Goal: Information Seeking & Learning: Check status

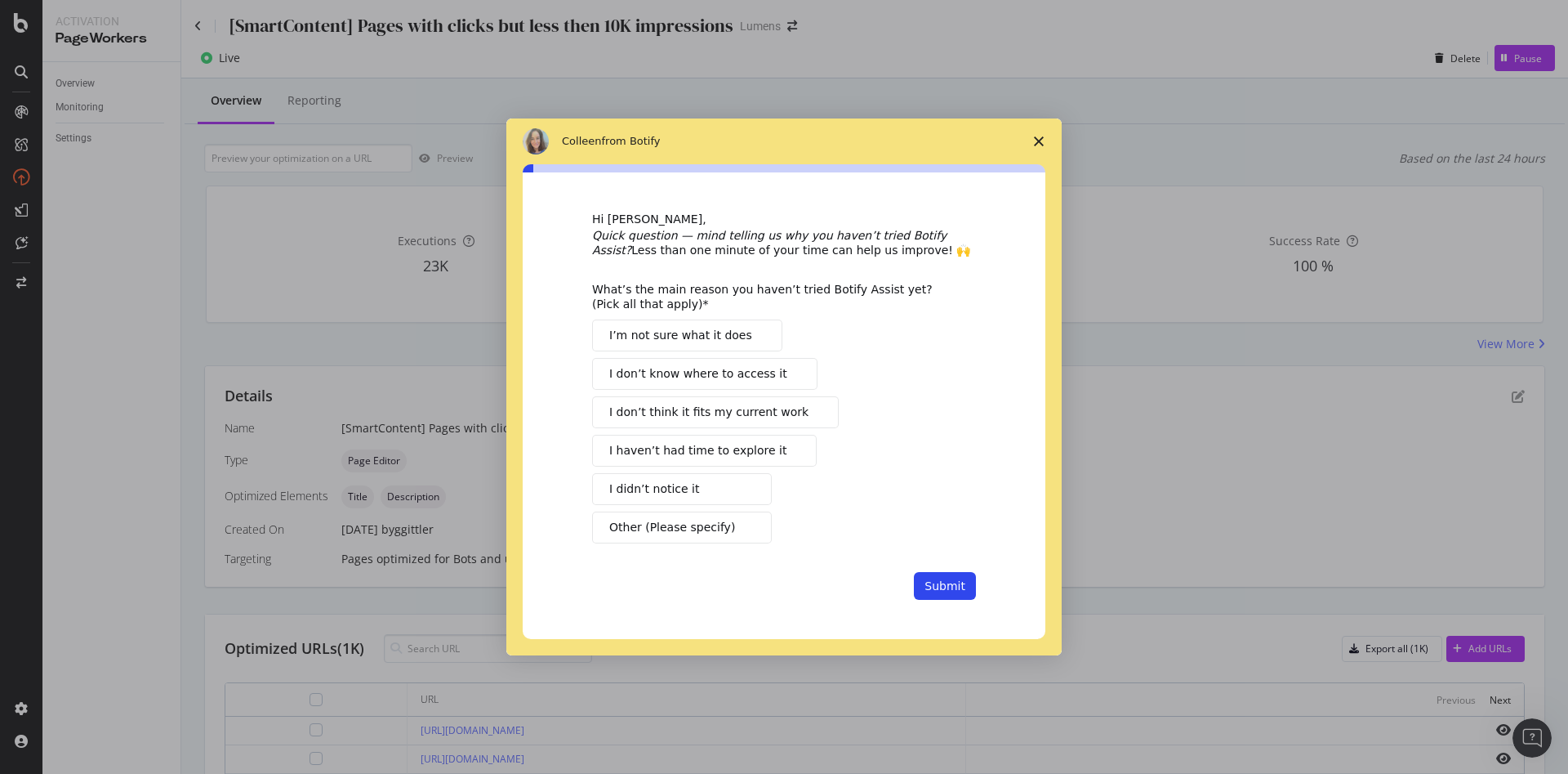
click at [1038, 143] on icon "Close survey" at bounding box center [1039, 141] width 10 height 10
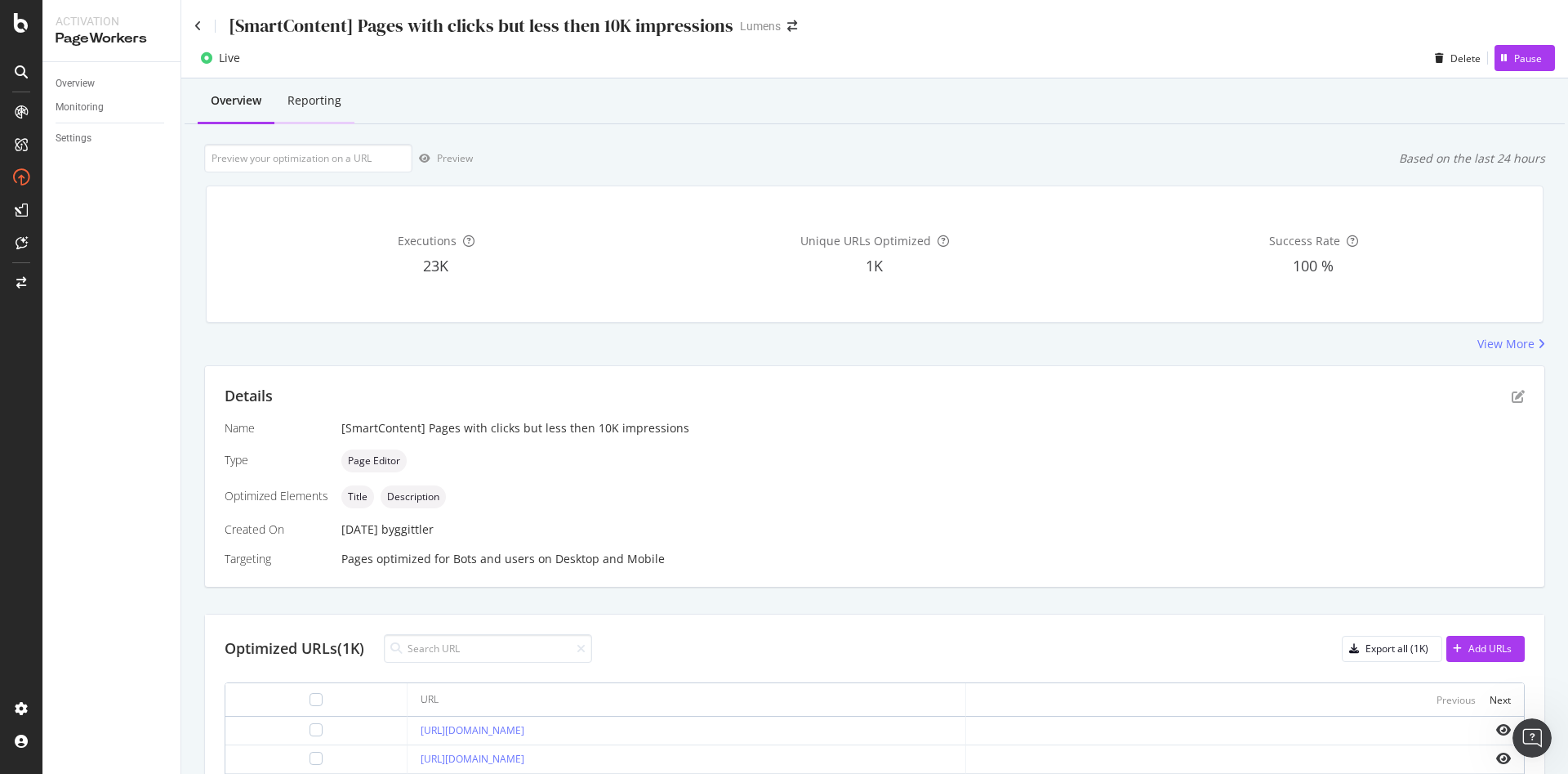
click at [330, 82] on div "Reporting" at bounding box center [314, 102] width 80 height 45
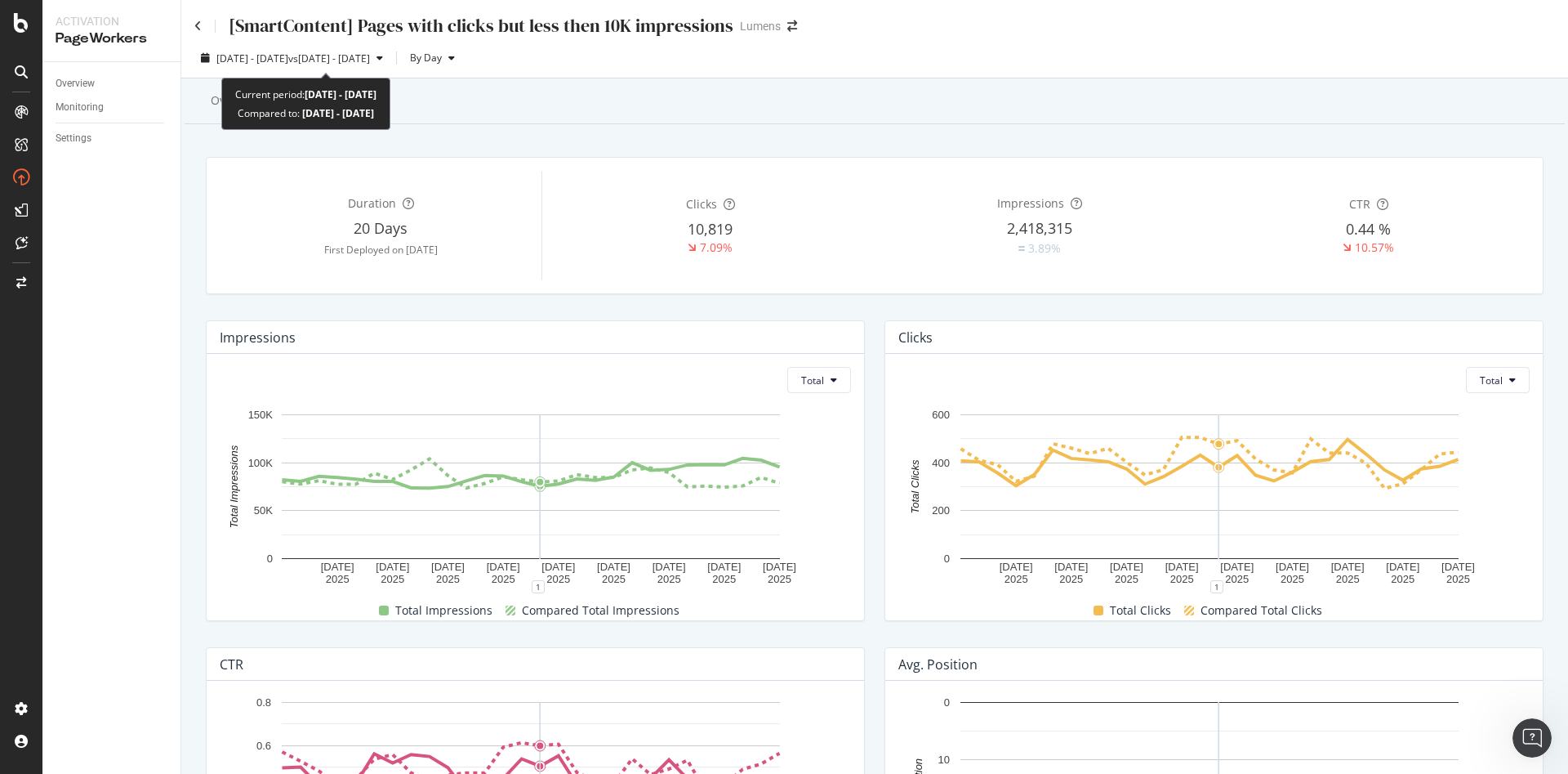
click at [336, 73] on div "2025 Jul. 9th - Aug. 5th vs 2025 Jun. 11th - Jul. 8th By Day" at bounding box center [875, 61] width 1387 height 33
click at [289, 64] on span "2025 Jul. 9th - Aug. 5th" at bounding box center [253, 58] width 72 height 14
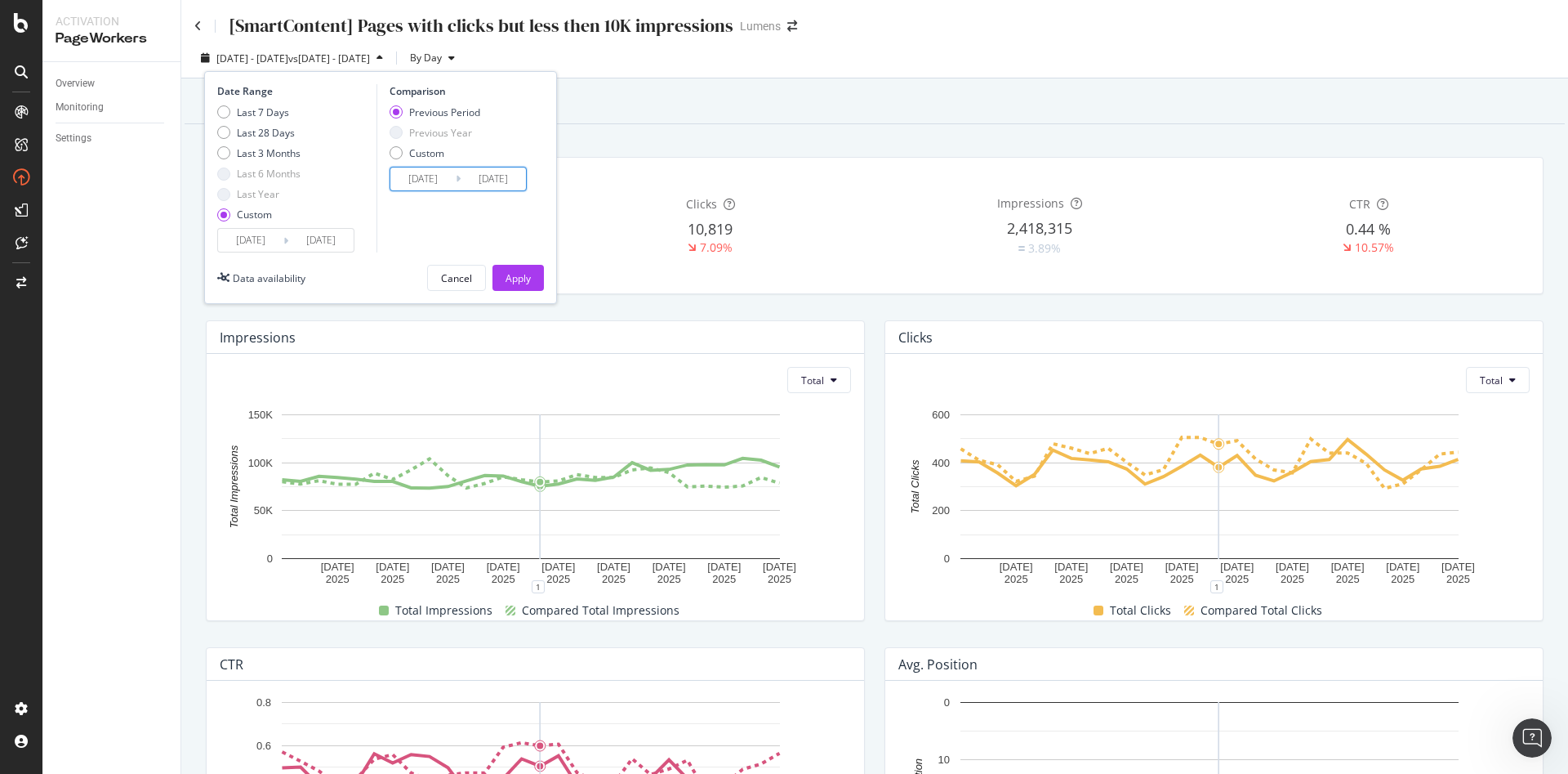
click at [401, 183] on input "2025/06/11" at bounding box center [422, 179] width 65 height 23
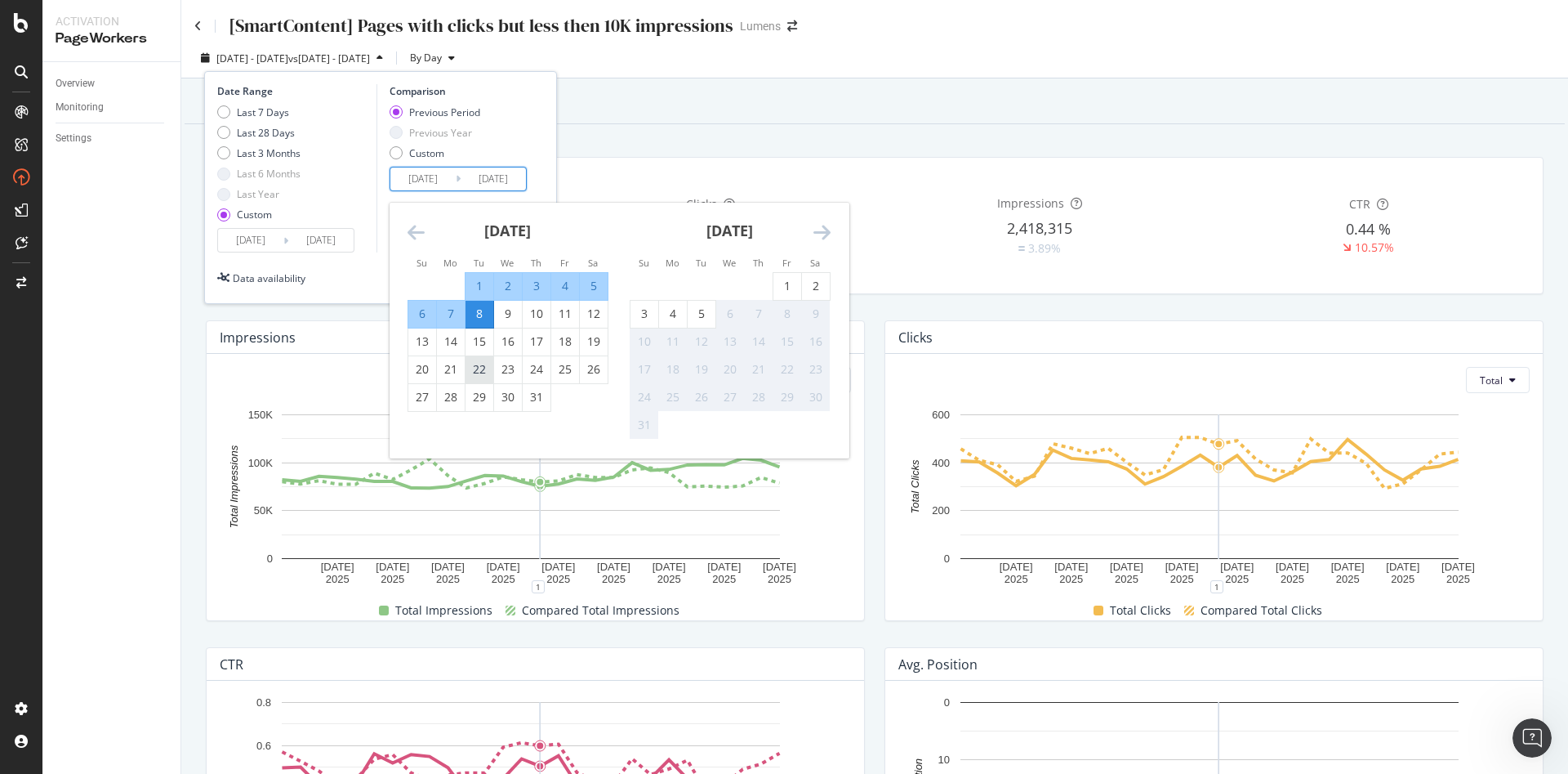
click at [482, 362] on div "22" at bounding box center [479, 369] width 28 height 16
type input "2025/07/22"
click at [656, 321] on div "3" at bounding box center [644, 313] width 28 height 16
type input "2025/08/03"
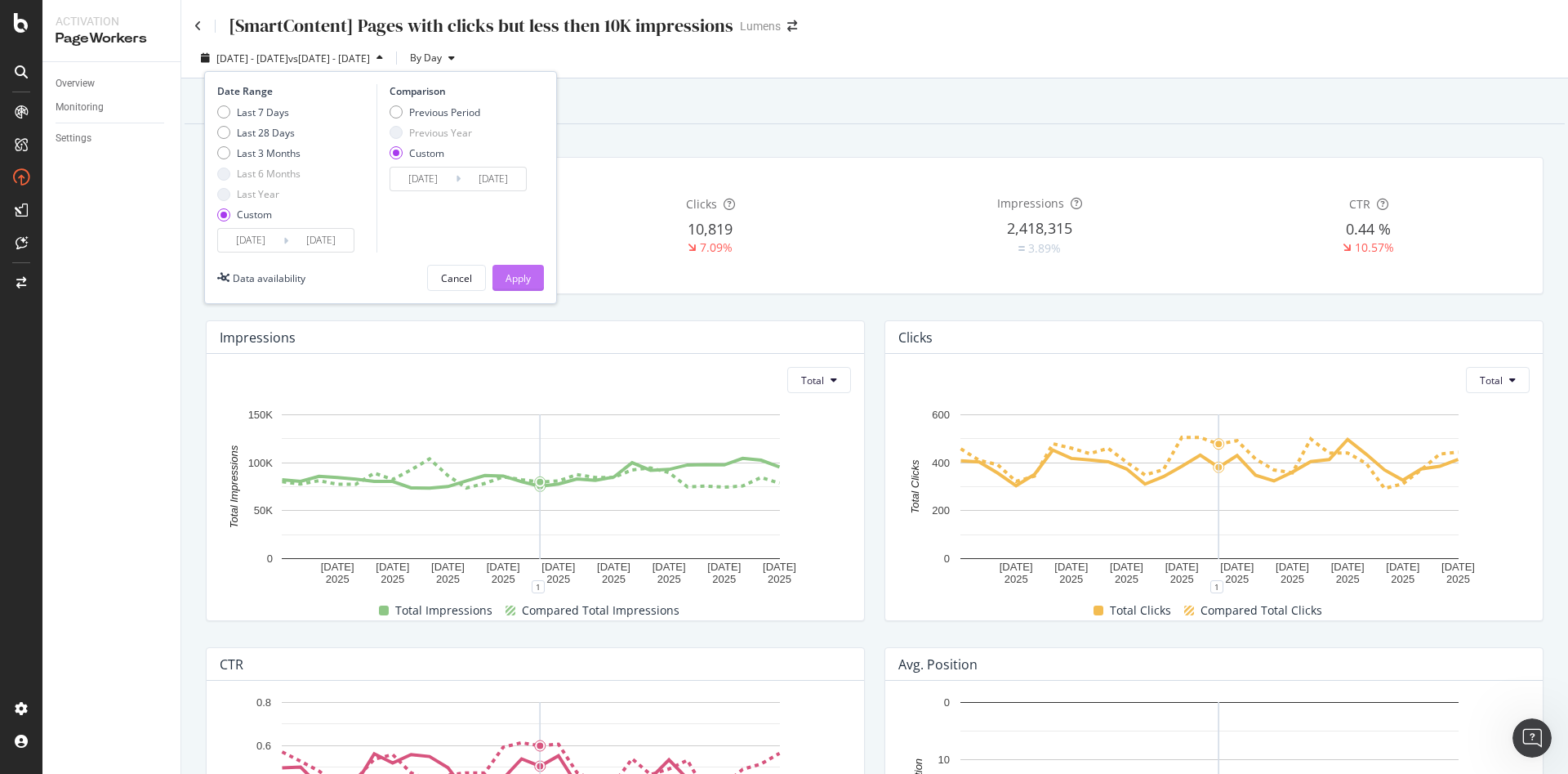
click at [521, 280] on div "Apply" at bounding box center [518, 278] width 25 height 14
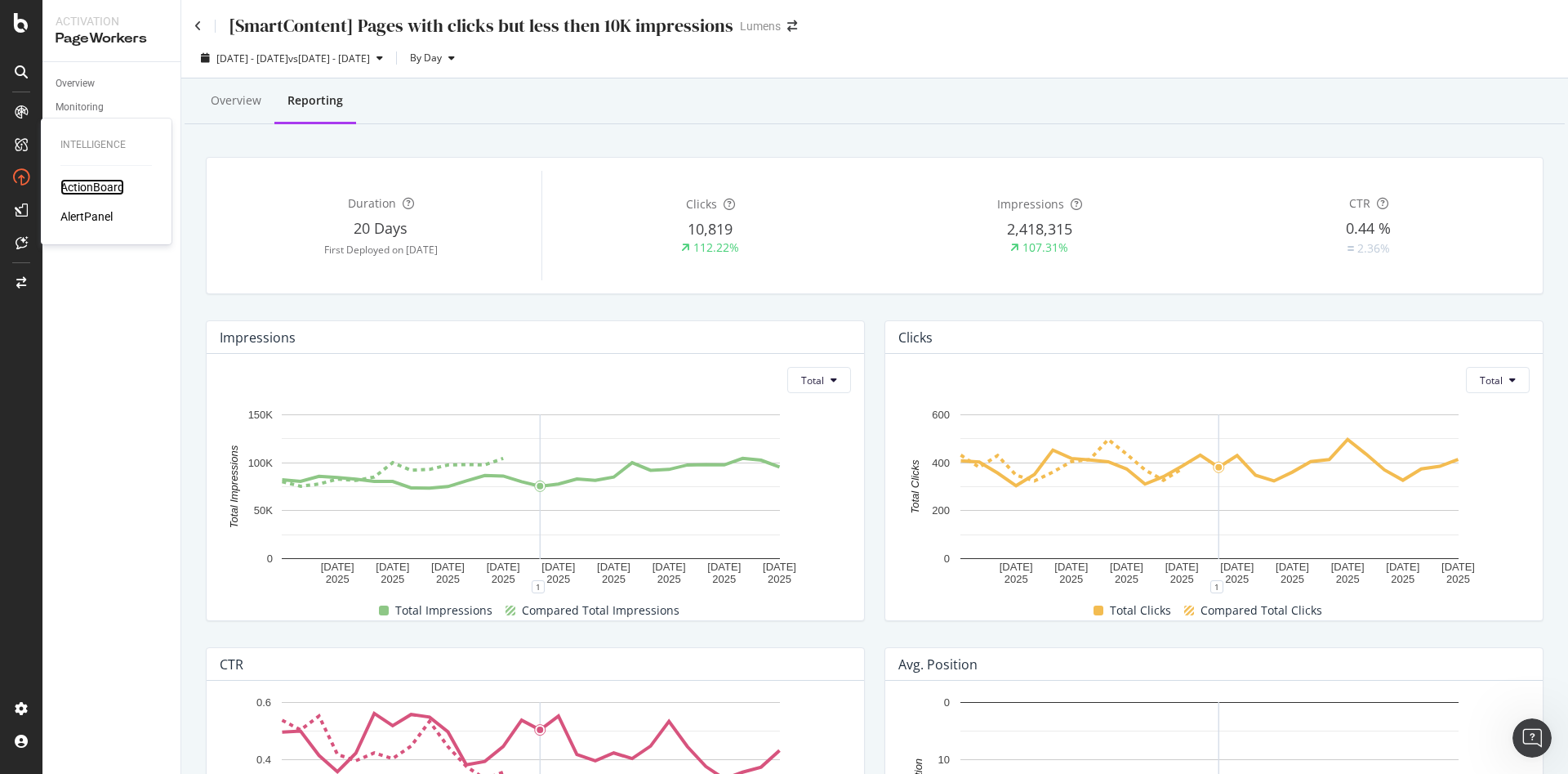
click at [71, 186] on div "ActionBoard" at bounding box center [92, 187] width 64 height 16
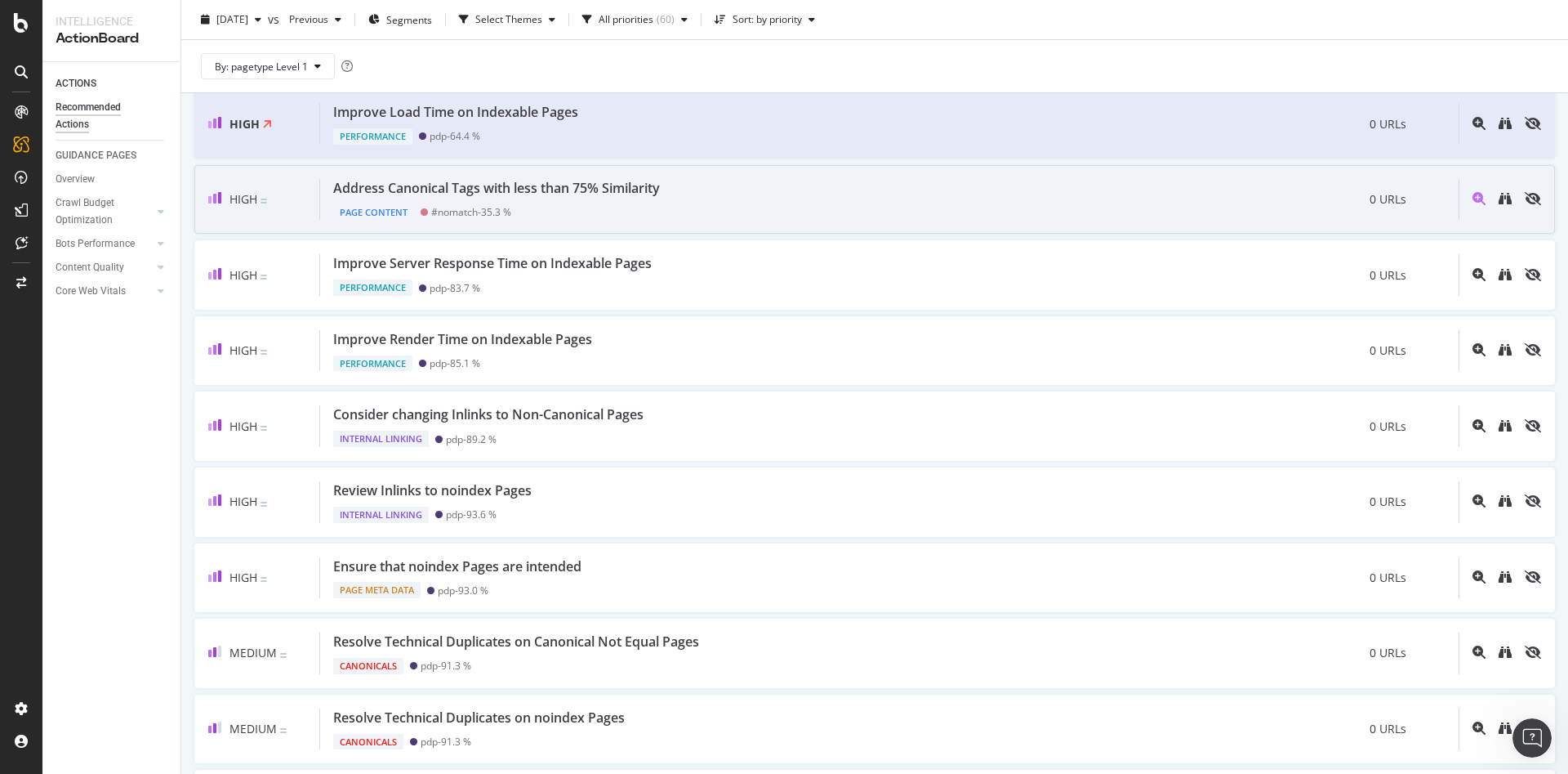
scroll to position [202, 0]
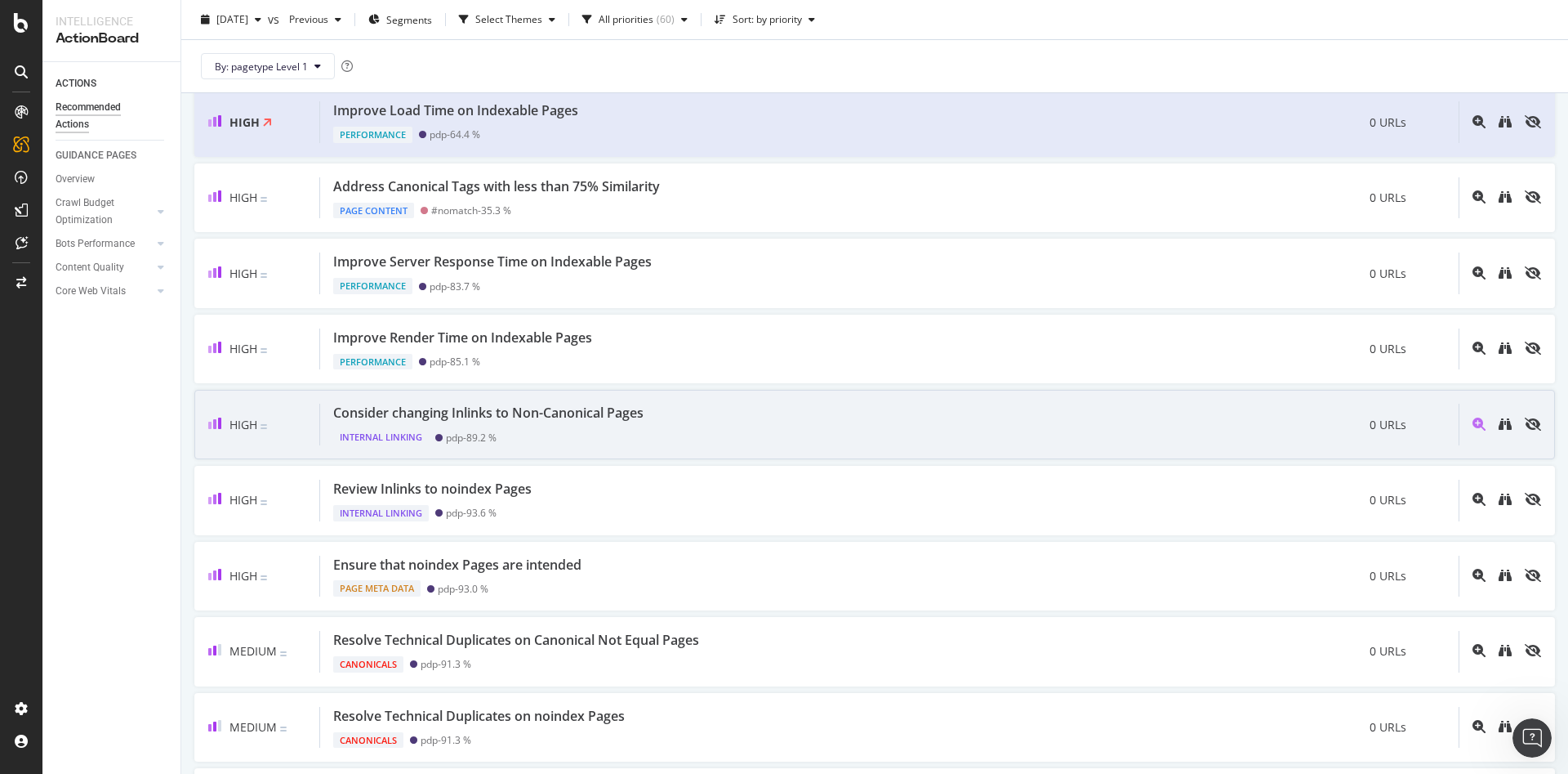
click at [829, 410] on div "Consider changing Inlinks to Non-Canonical Pages Internal Linking pdp - 89.2 % …" at bounding box center [890, 424] width 1139 height 42
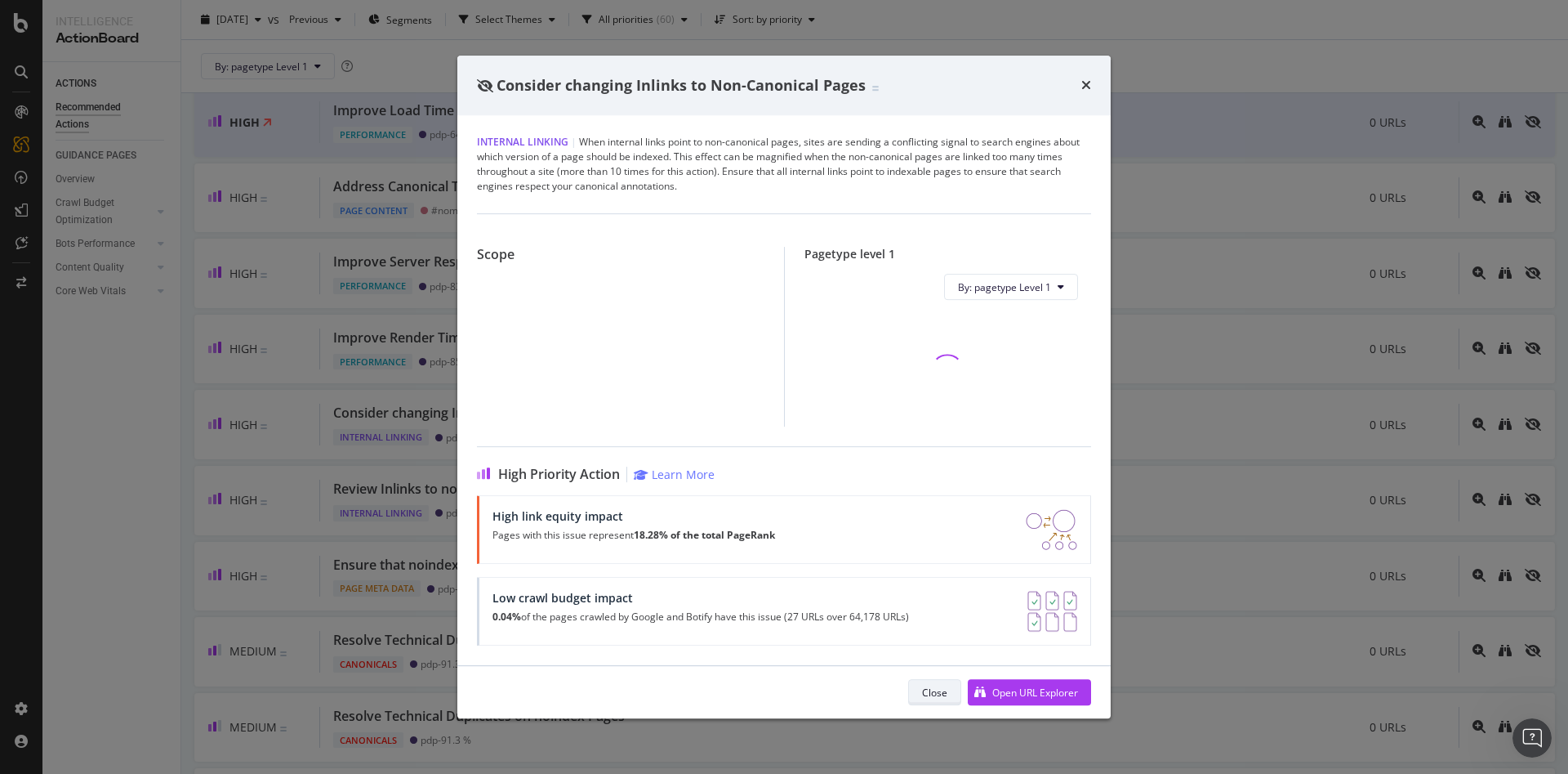
click at [931, 699] on div "Close" at bounding box center [935, 693] width 25 height 23
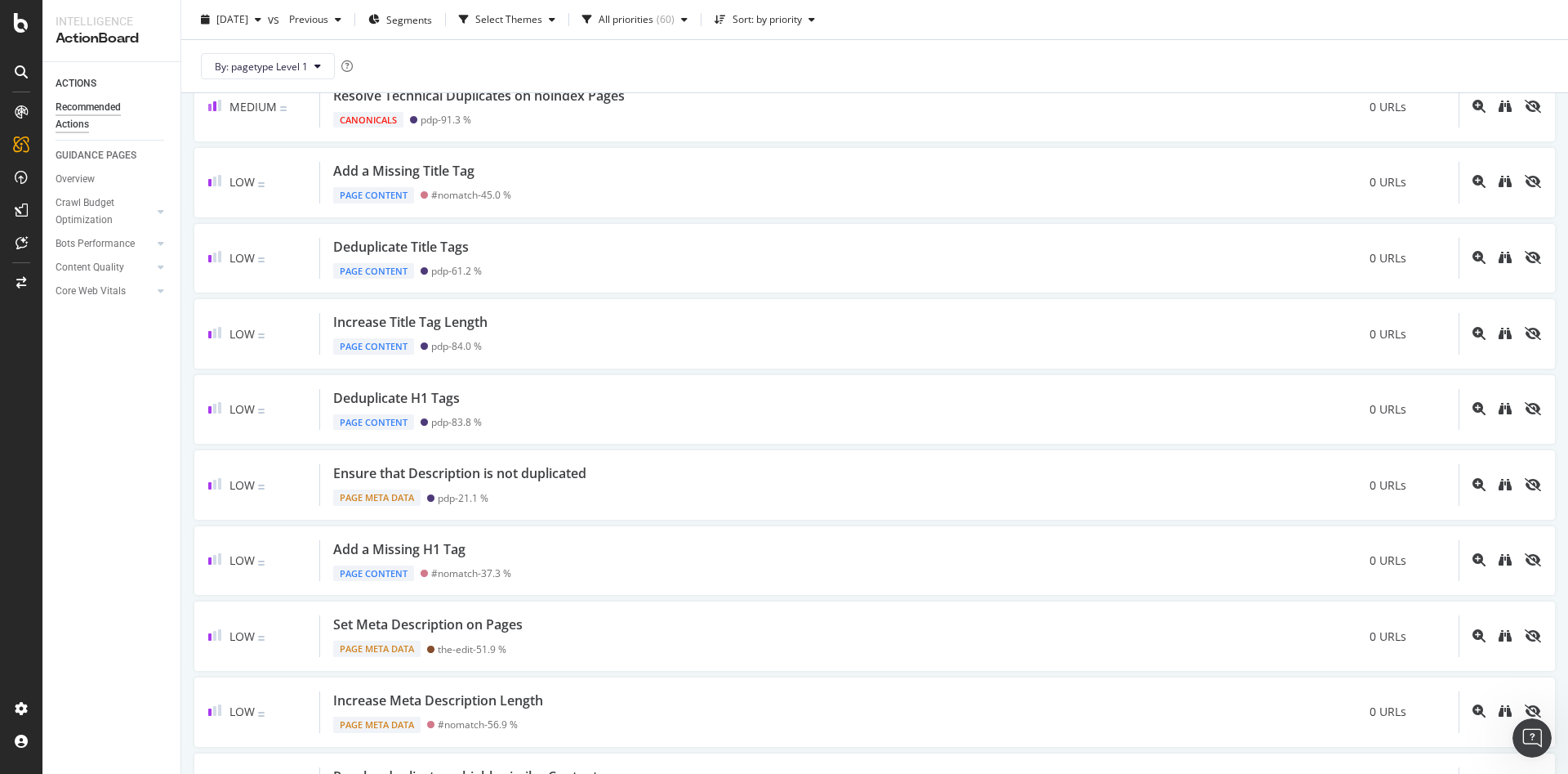
scroll to position [863, 0]
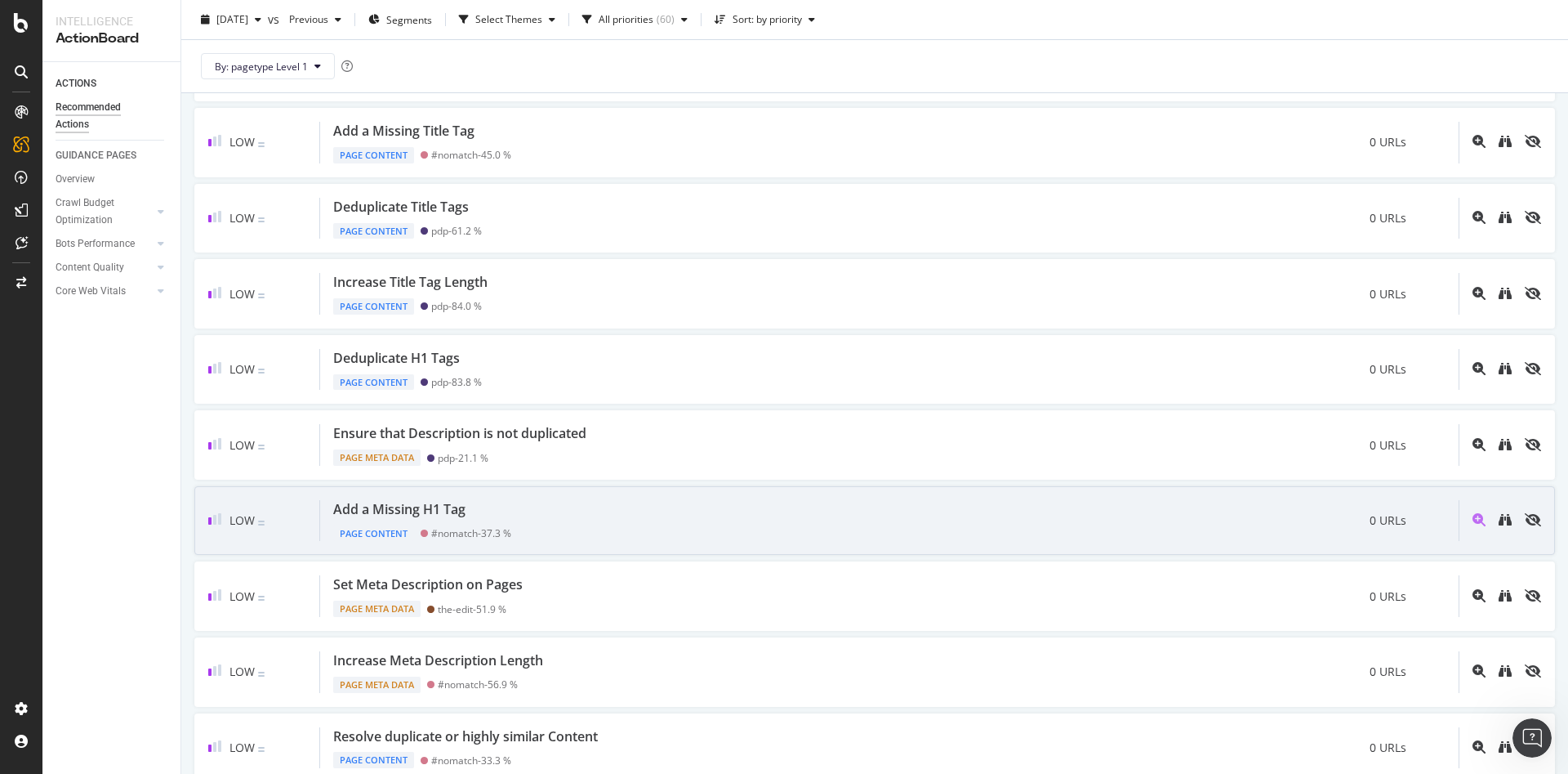
click at [869, 507] on div "Add a Missing H1 Tag Page Content #nomatch - 37.3 % 0 URLs" at bounding box center [890, 520] width 1139 height 42
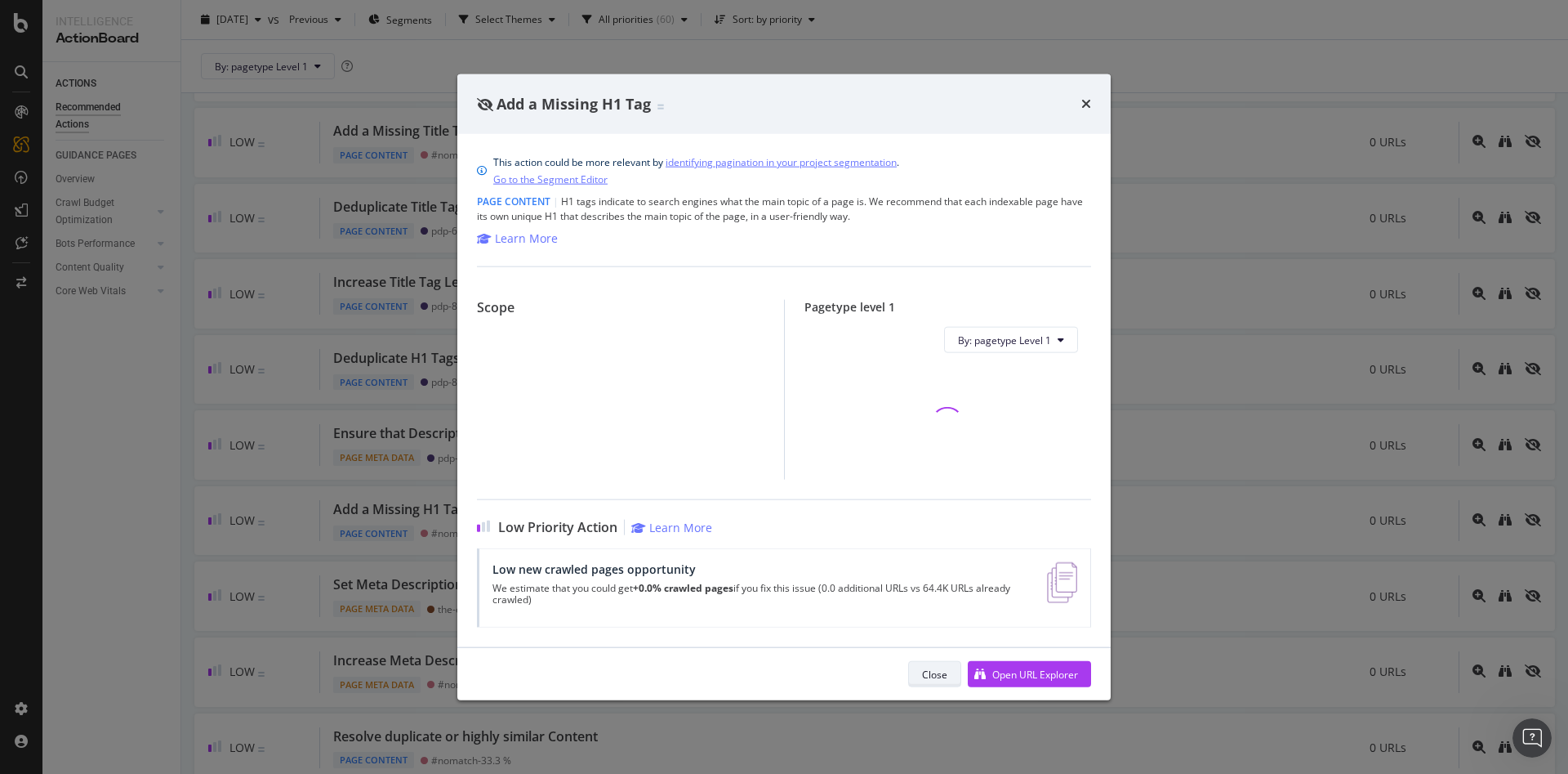
click at [926, 666] on div "Close" at bounding box center [935, 673] width 25 height 14
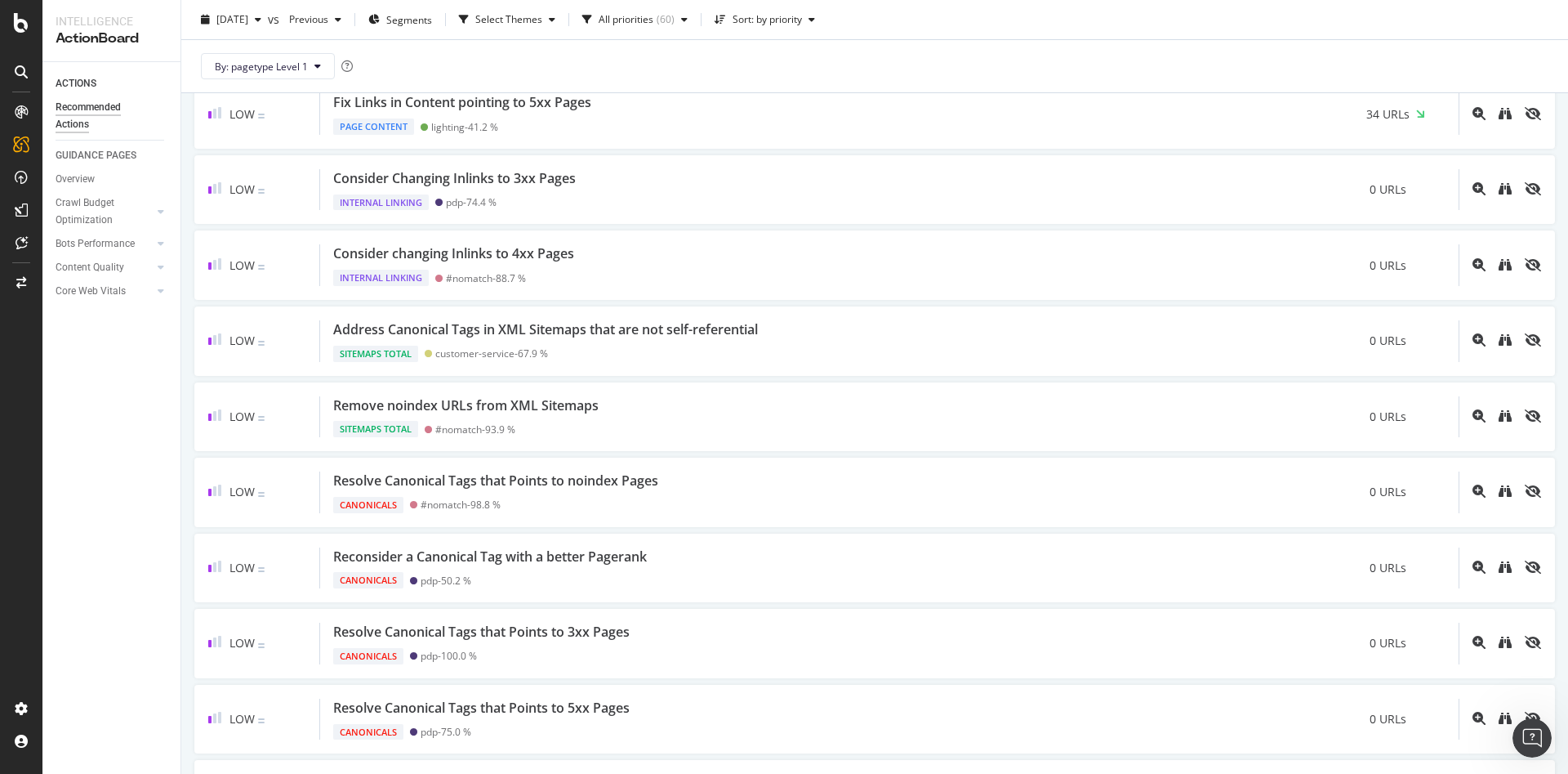
scroll to position [2800, 0]
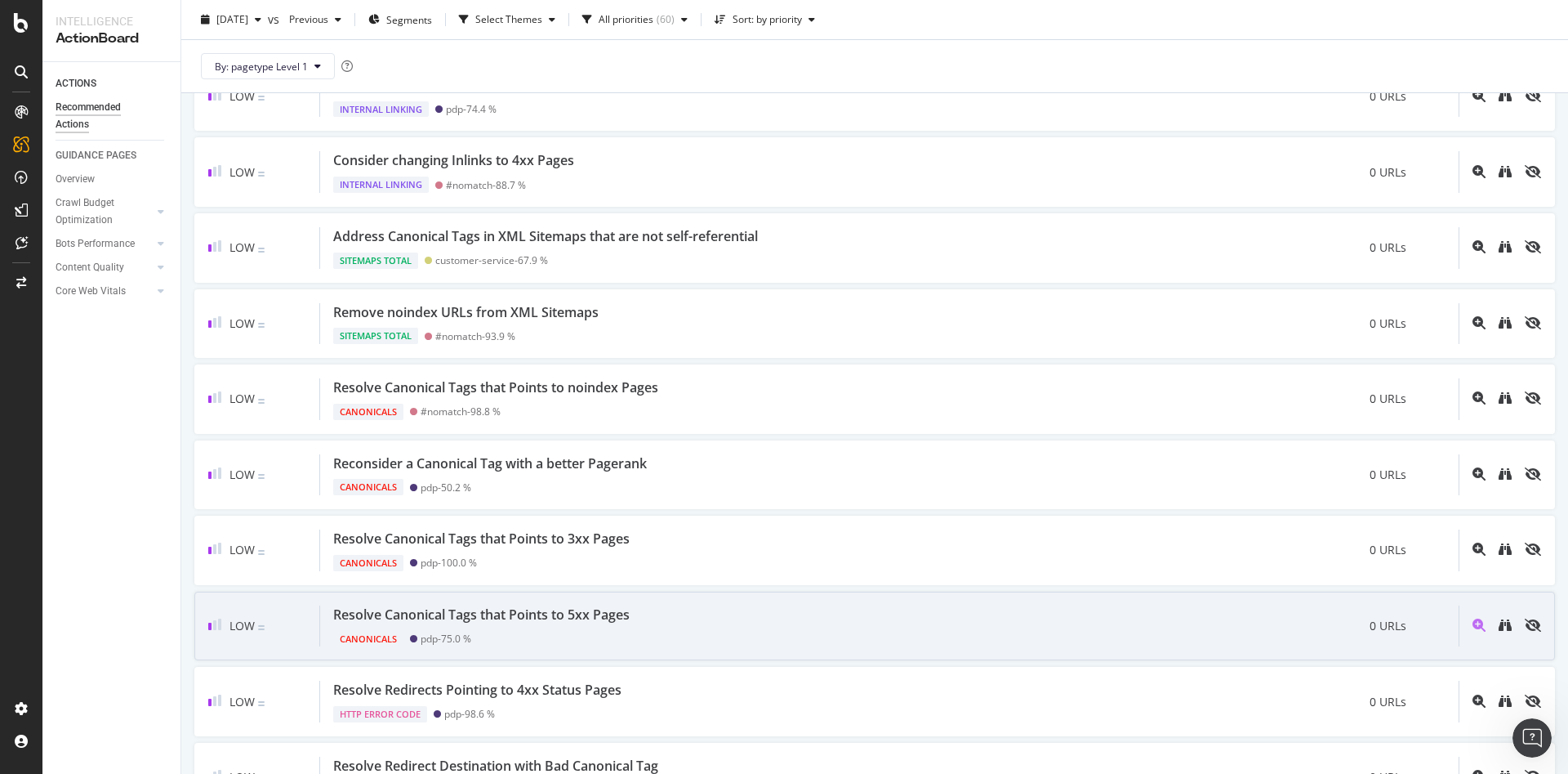
click at [817, 605] on div "Resolve Canonical Tags that Points to 5xx Pages Canonicals pdp - 75.0 % 0 URLs" at bounding box center [890, 626] width 1139 height 42
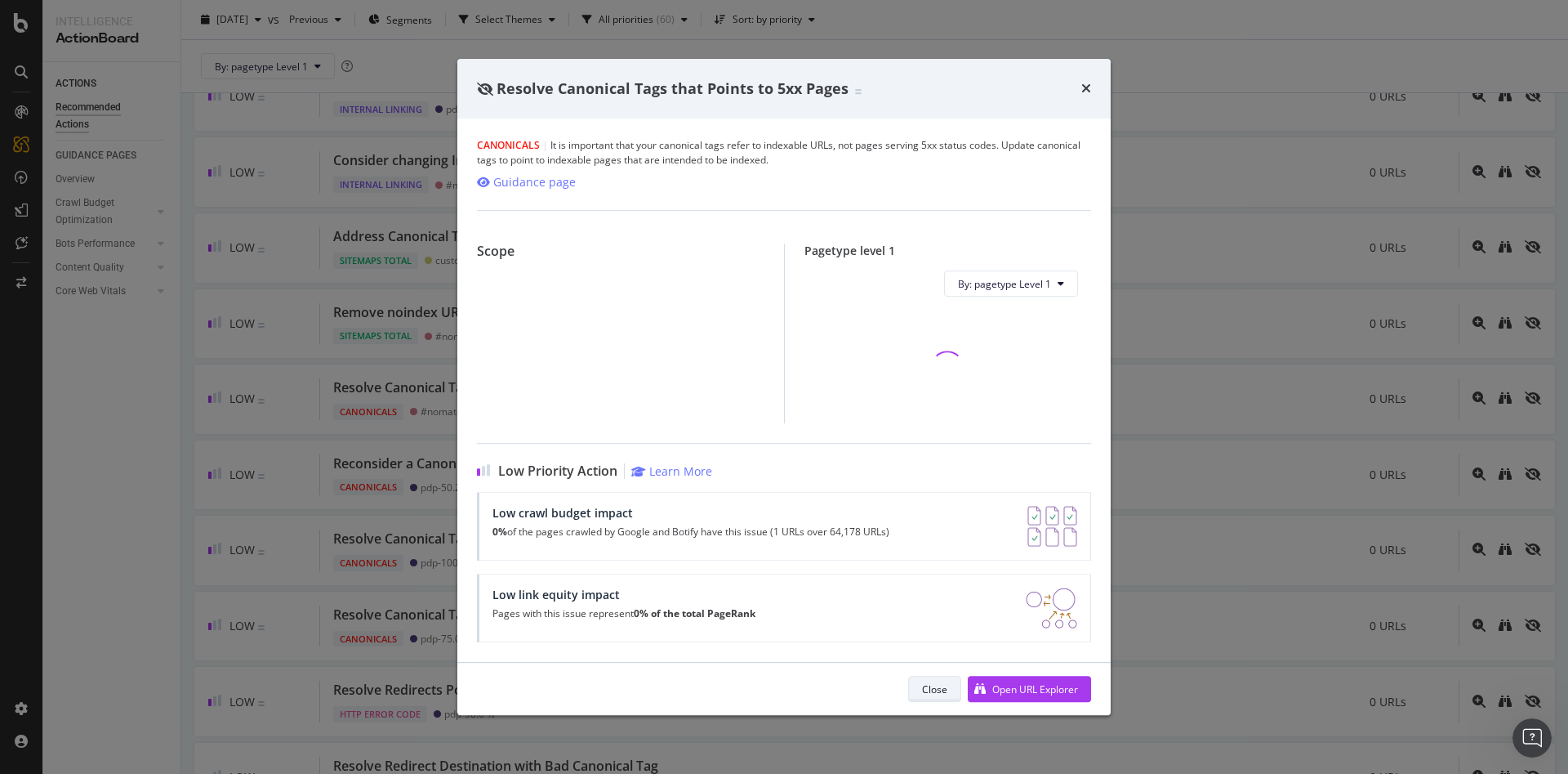
click at [932, 679] on div "Close" at bounding box center [935, 689] width 25 height 23
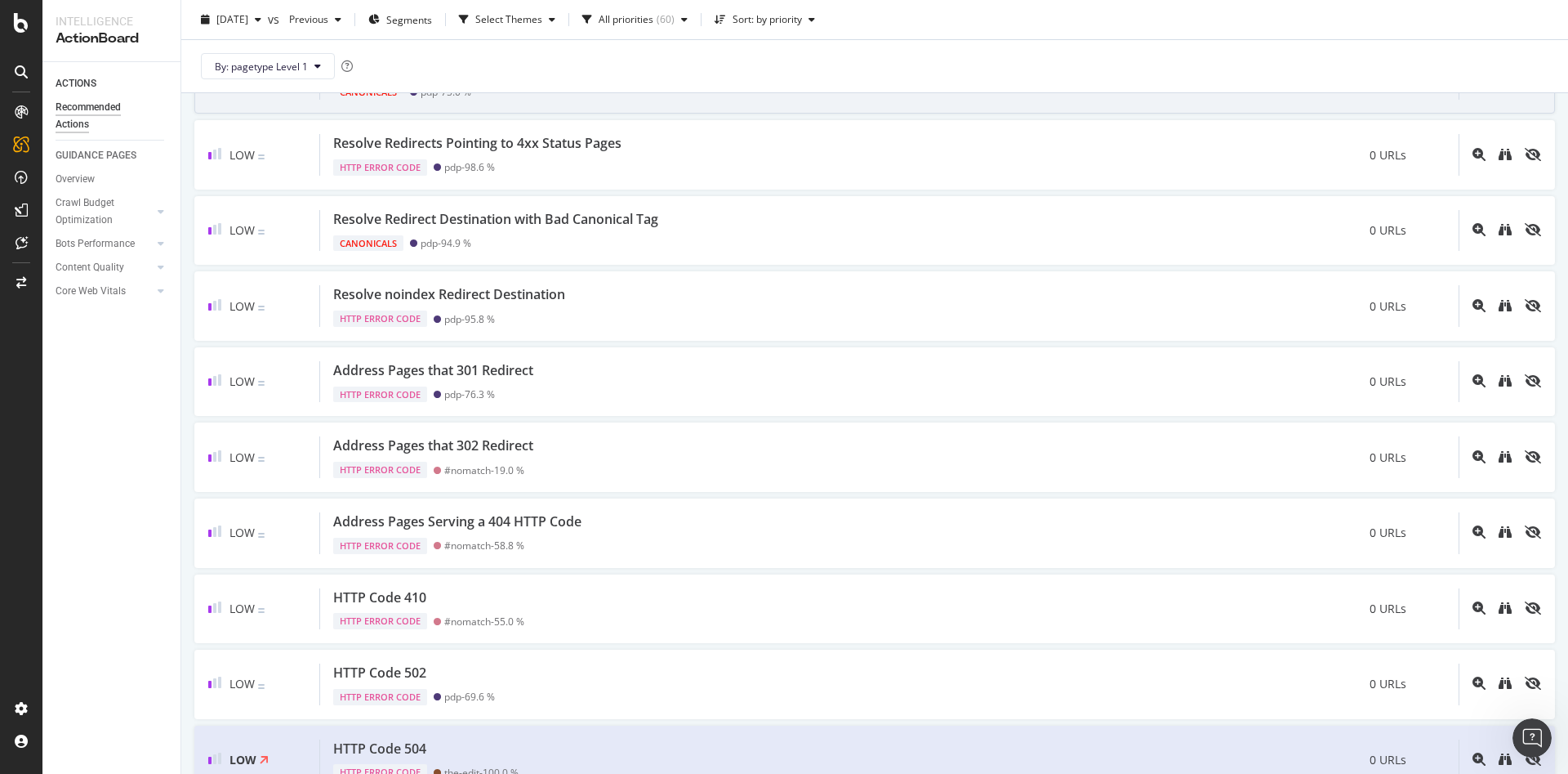
scroll to position [3355, 0]
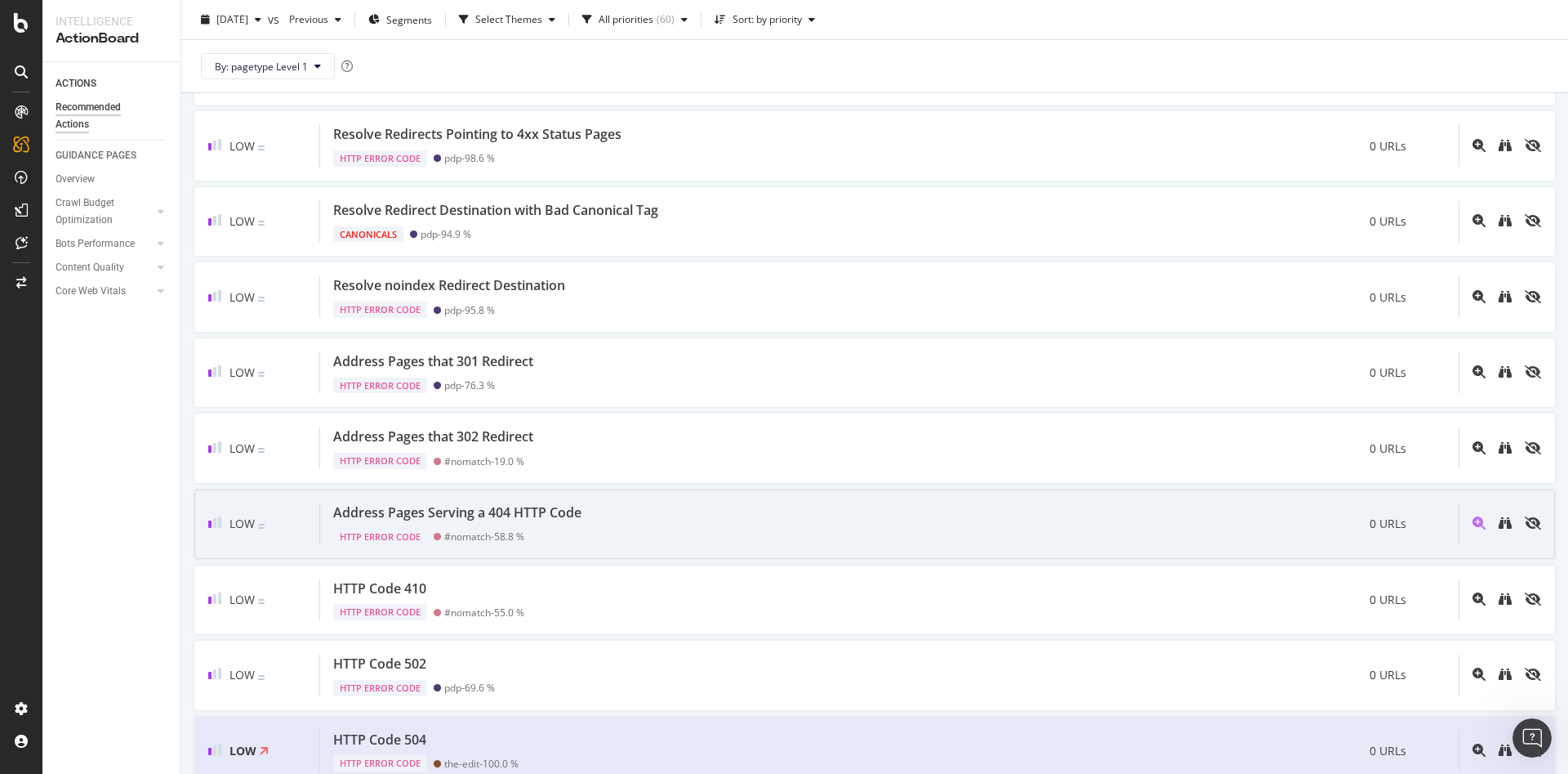
click at [712, 504] on div "Address Pages Serving a 404 HTTP Code HTTP Error Code #nomatch - 58.8 % 0 URLs" at bounding box center [890, 524] width 1139 height 42
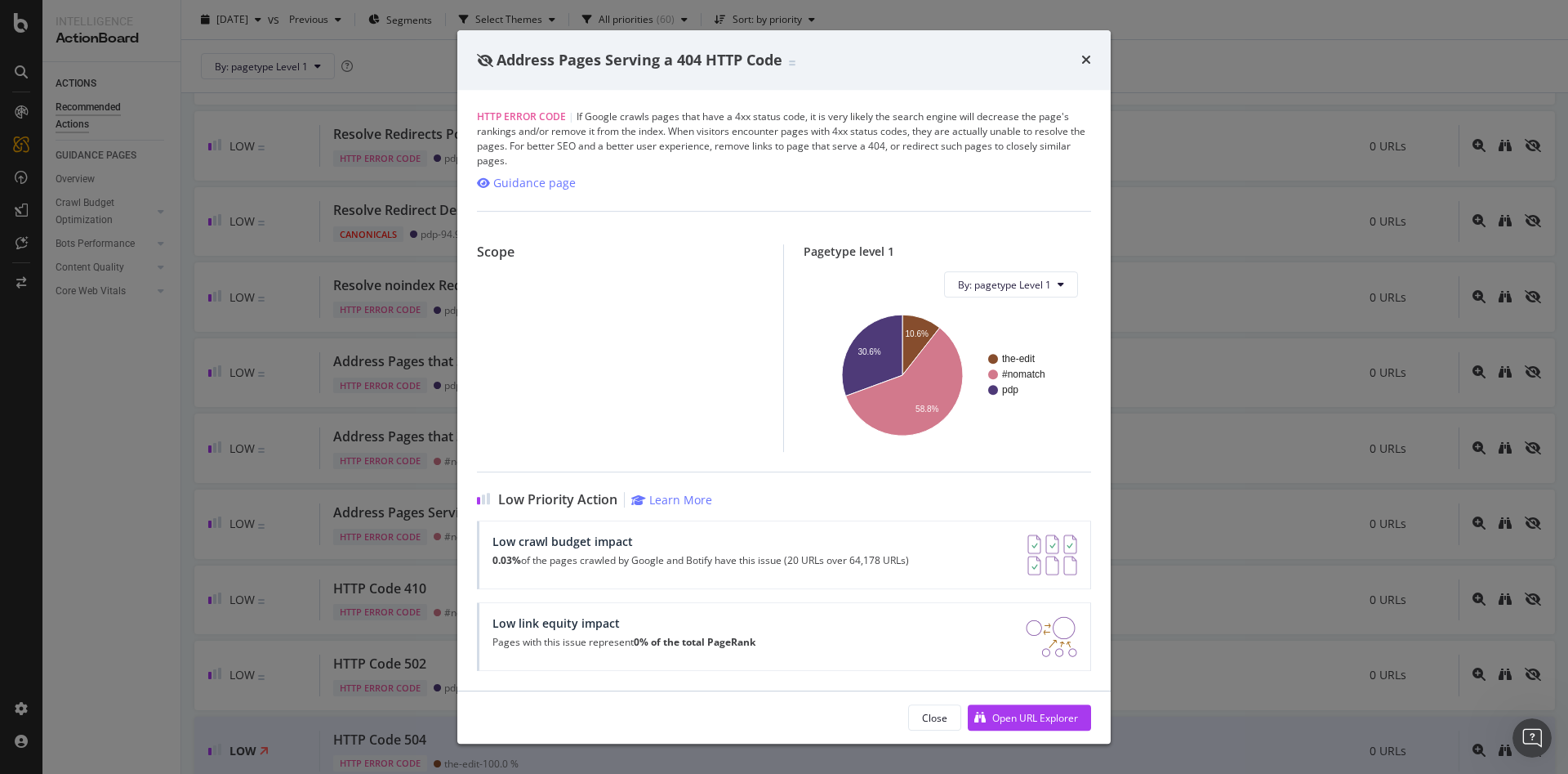
click at [1017, 694] on div "Close Open URL Explorer" at bounding box center [784, 718] width 654 height 52
click at [997, 719] on div "Open URL Explorer" at bounding box center [1035, 718] width 86 height 14
click at [943, 725] on div "Close" at bounding box center [935, 718] width 25 height 23
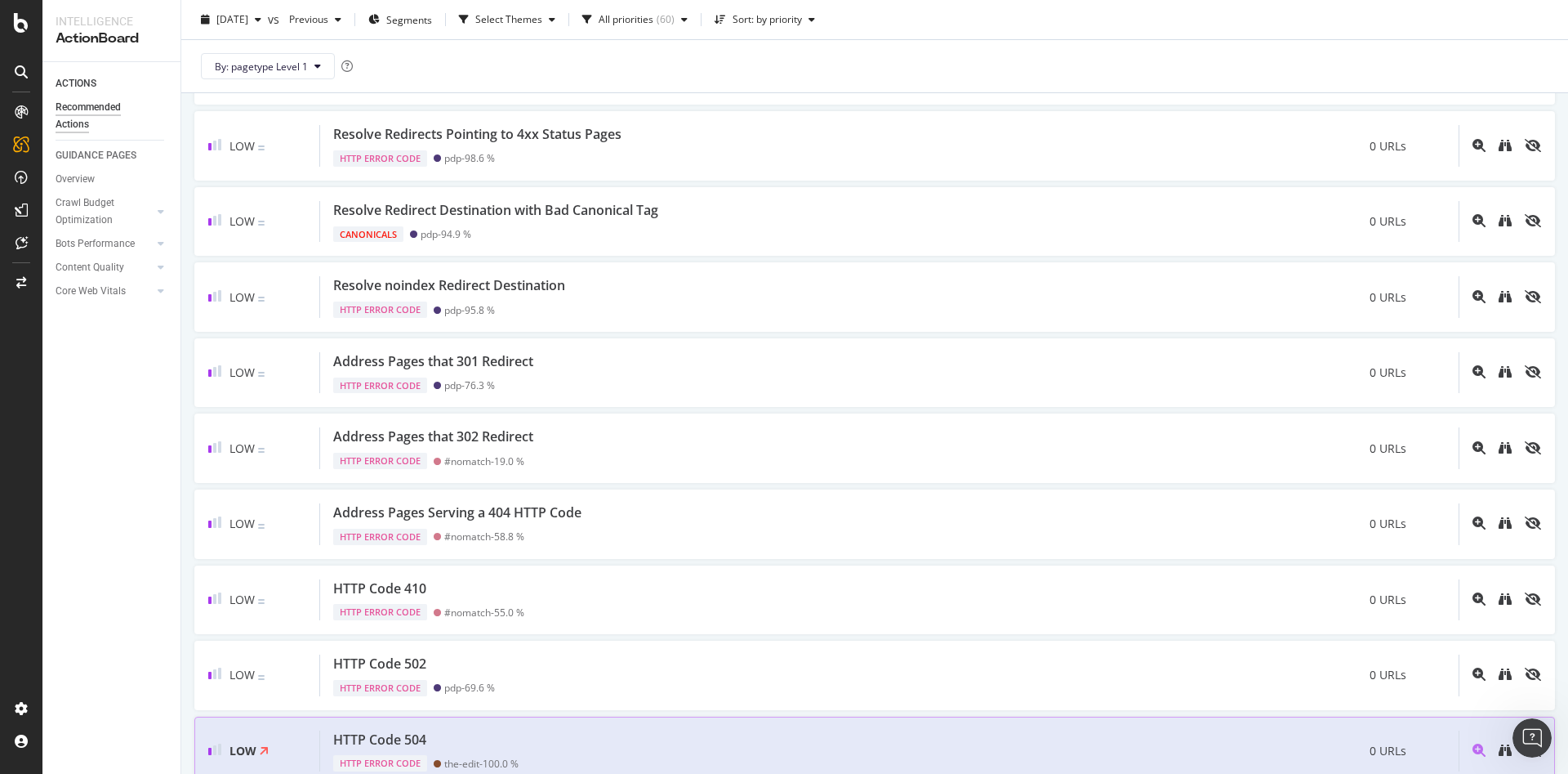
click at [827, 720] on div "Low HTTP Code 504 HTTP Error Code the-edit - 100.0 % 0 URLs" at bounding box center [875, 752] width 1361 height 70
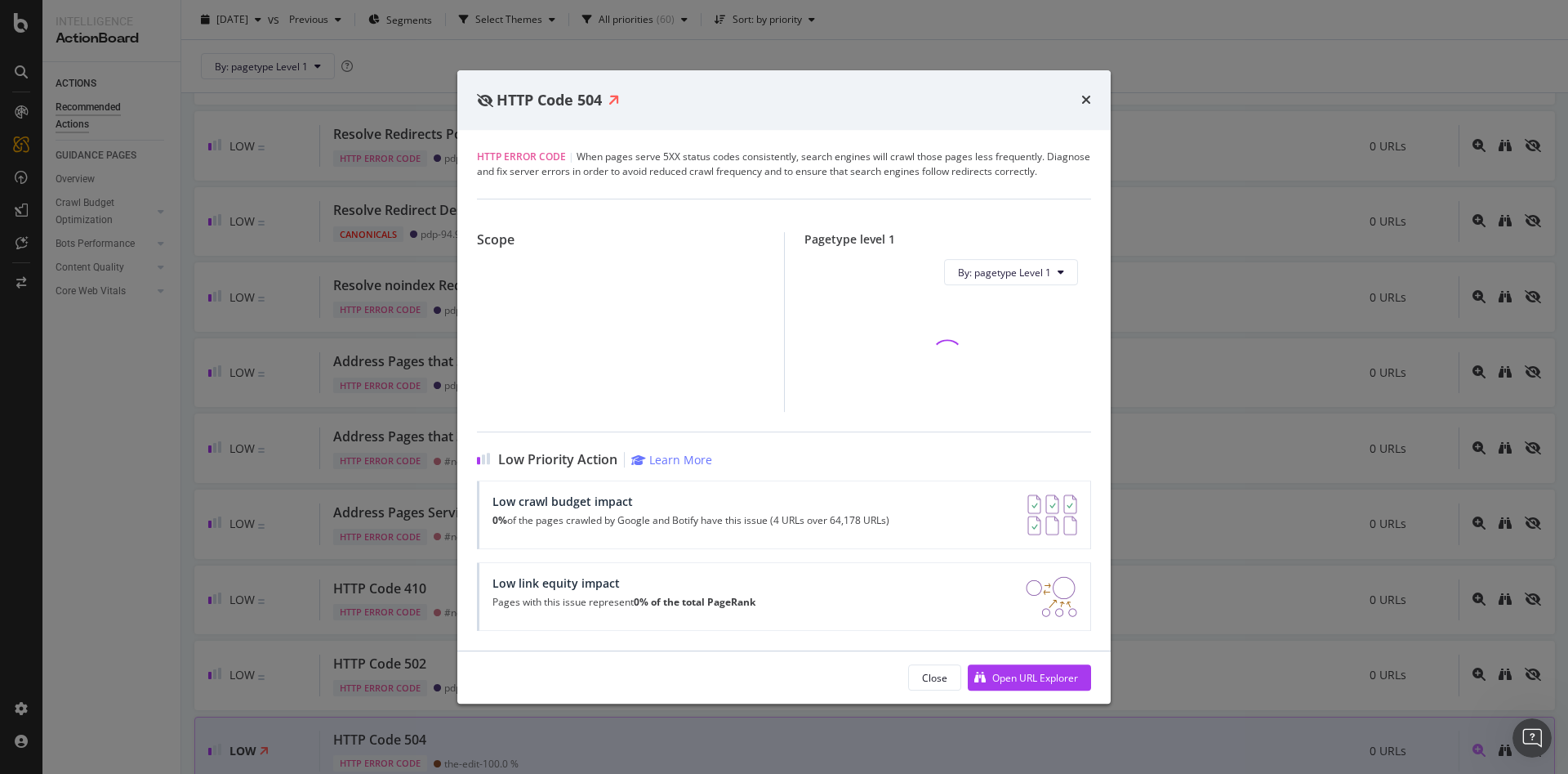
scroll to position [3360, 0]
click at [1045, 679] on div "Open URL Explorer" at bounding box center [1035, 677] width 86 height 14
